Goal: Find specific page/section: Find specific page/section

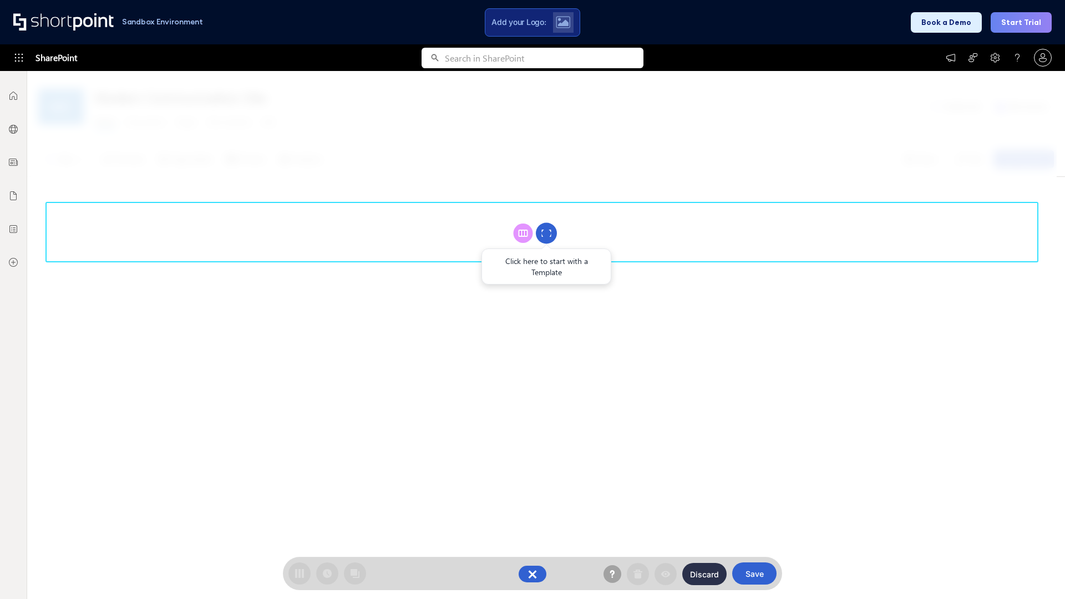
click at [546, 233] on circle at bounding box center [546, 233] width 21 height 21
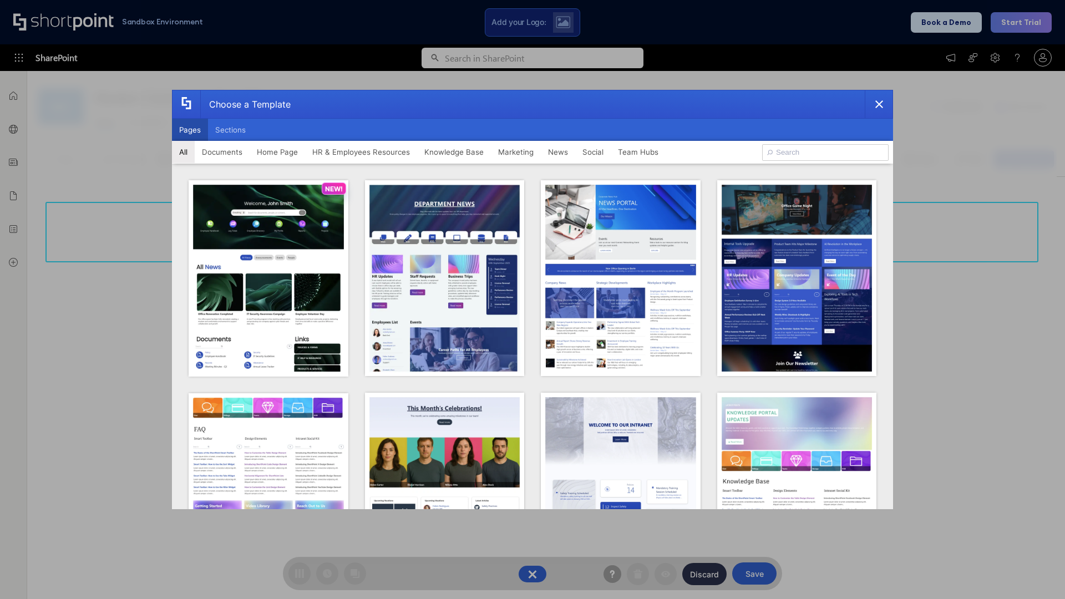
click at [190, 130] on button "Pages" at bounding box center [190, 130] width 36 height 22
type input "Intranet Layout 2"
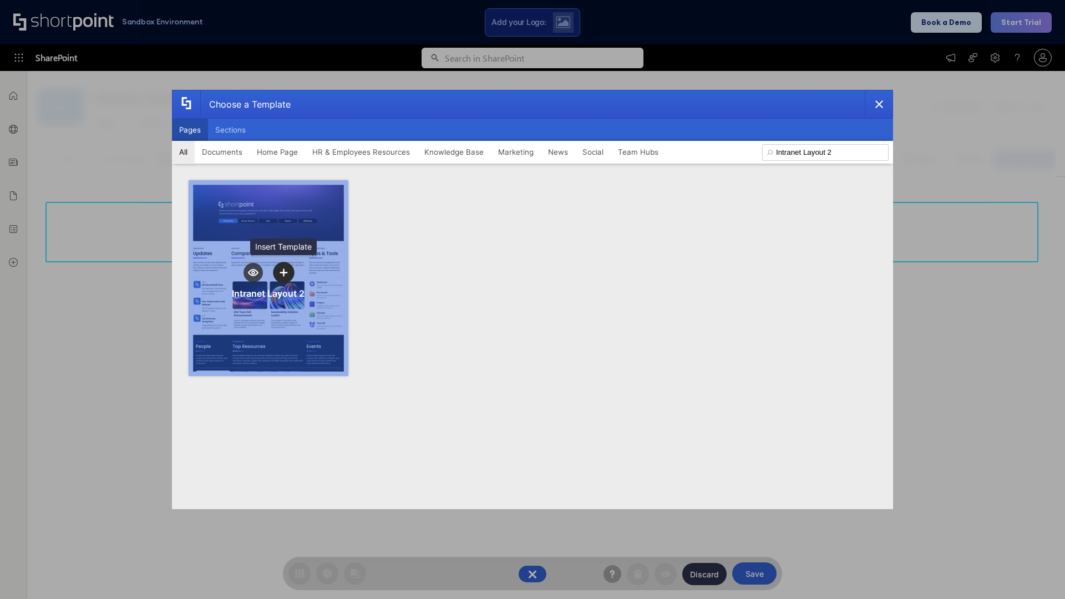
click at [283, 272] on icon "template selector" at bounding box center [283, 272] width 8 height 8
